Goal: Transaction & Acquisition: Purchase product/service

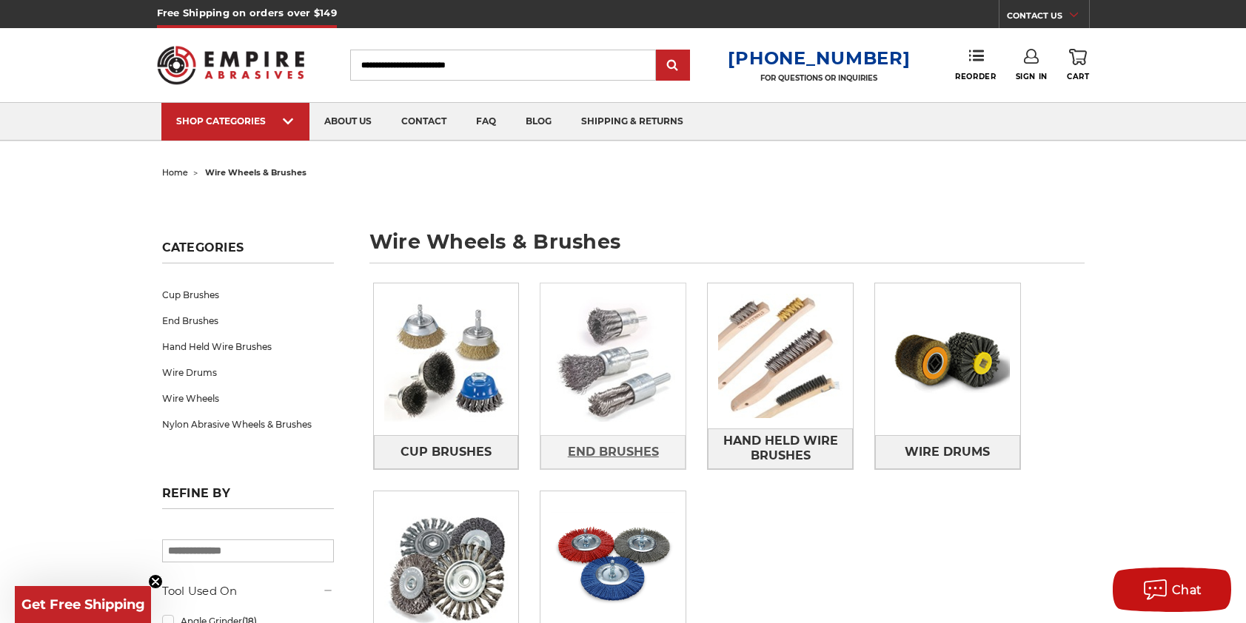
click at [608, 451] on span "End Brushes" at bounding box center [613, 452] width 91 height 25
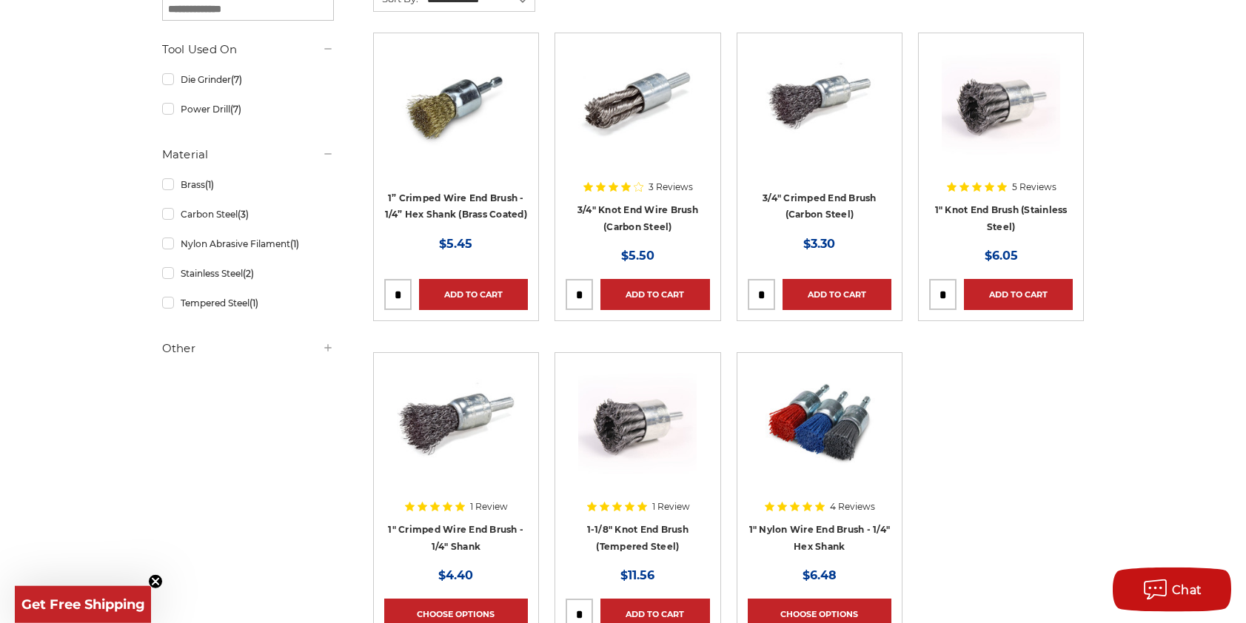
scroll to position [302, 0]
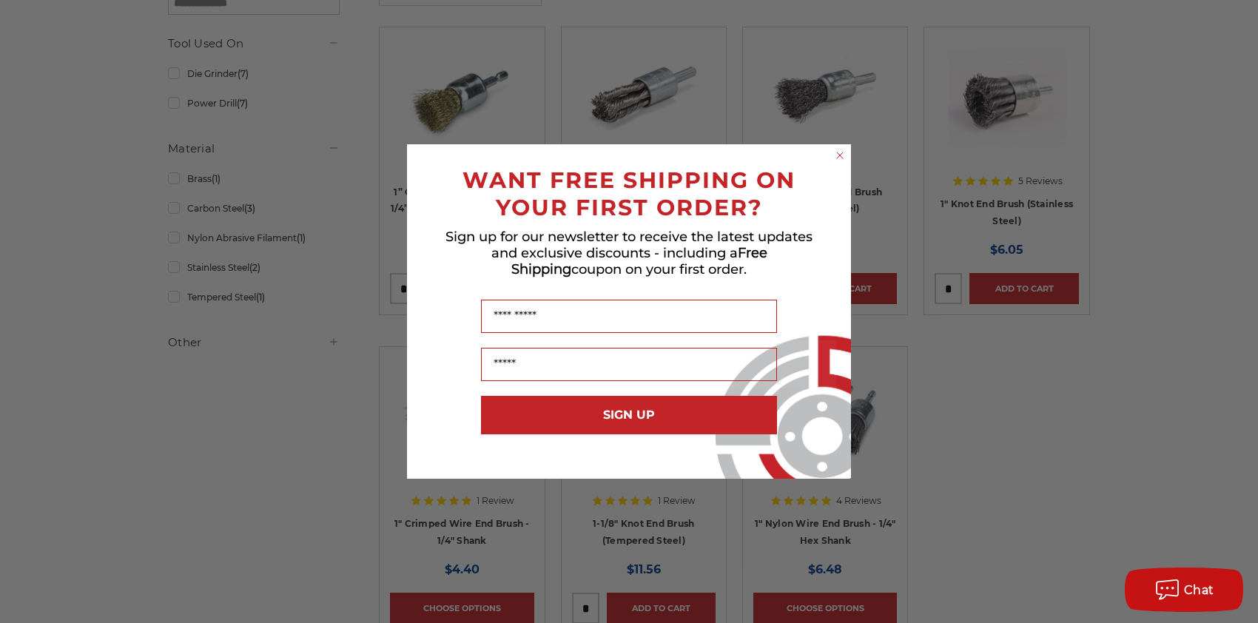
click at [836, 152] on circle "Close dialog" at bounding box center [840, 156] width 14 height 14
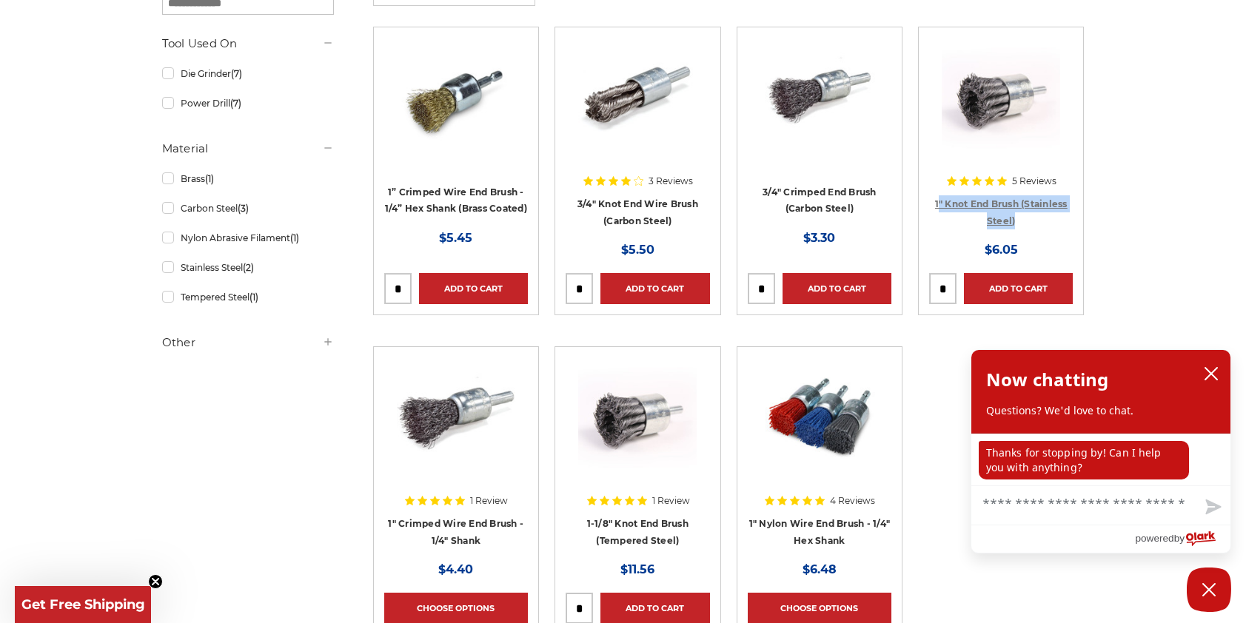
drag, startPoint x: 1038, startPoint y: 223, endPoint x: 938, endPoint y: 205, distance: 102.2
click at [938, 205] on h4 "1" Knot End Brush (Stainless Steel)" at bounding box center [1001, 215] width 144 height 41
copy link "" Knot End Brush (Stainless Steel)"
